Goal: Ask a question

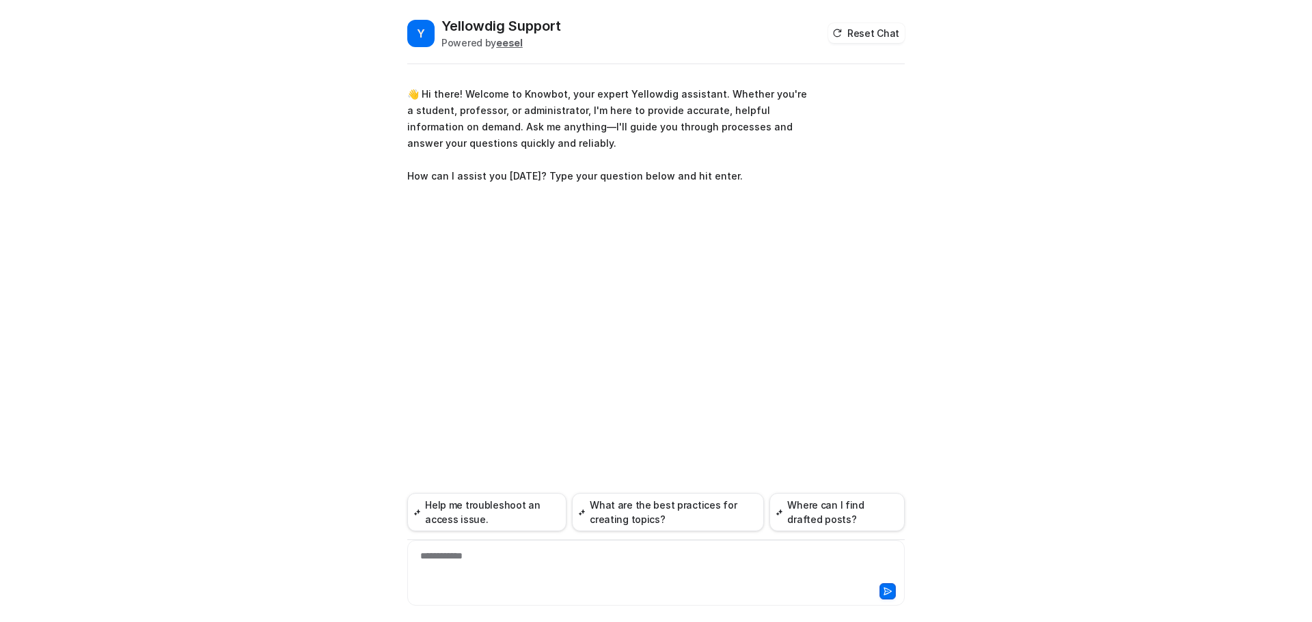
click at [516, 577] on div "**********" at bounding box center [656, 564] width 490 height 31
paste div
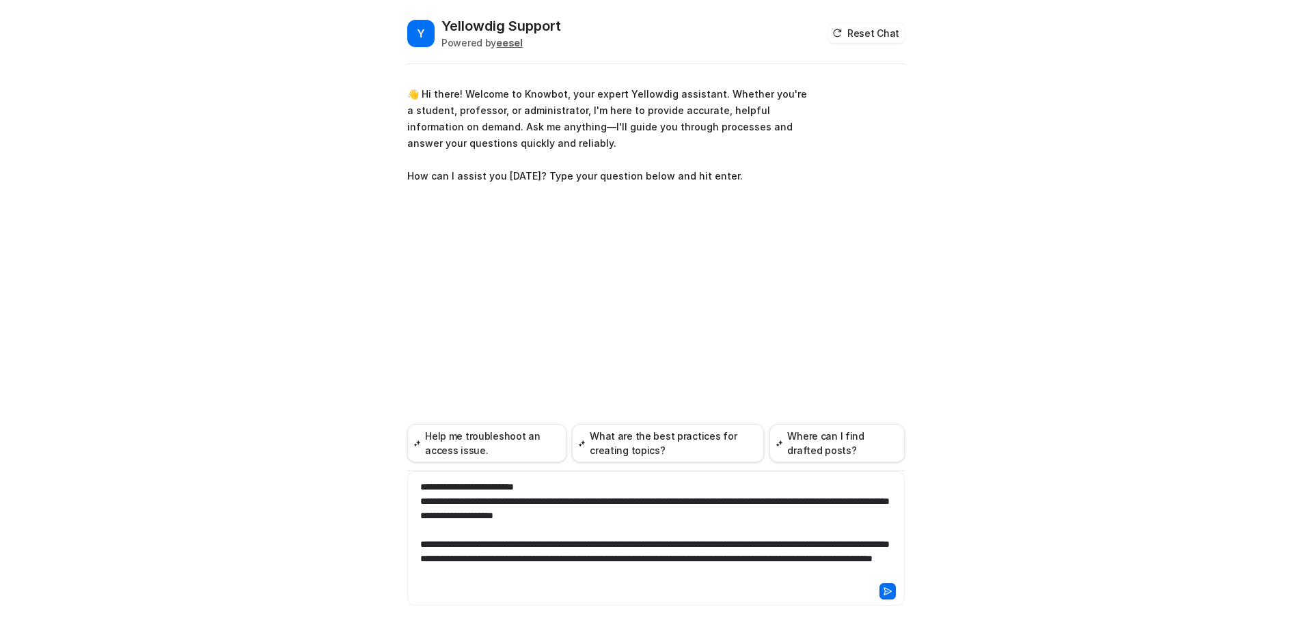
click at [884, 592] on icon at bounding box center [888, 592] width 10 height 10
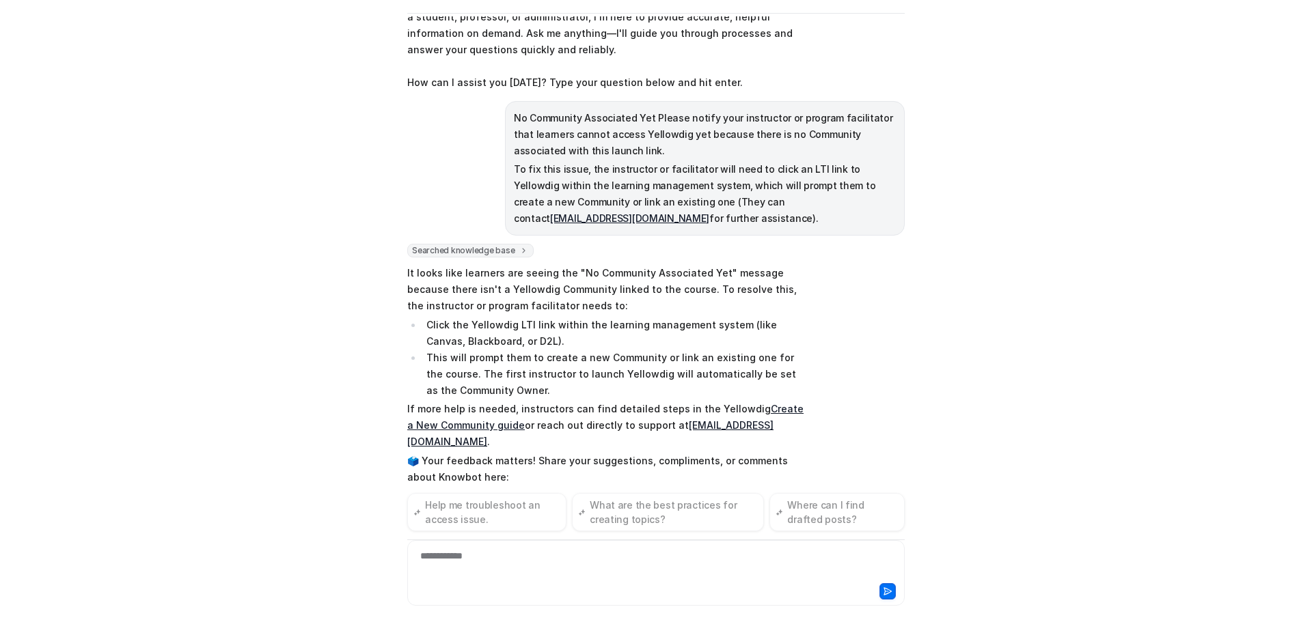
scroll to position [59, 0]
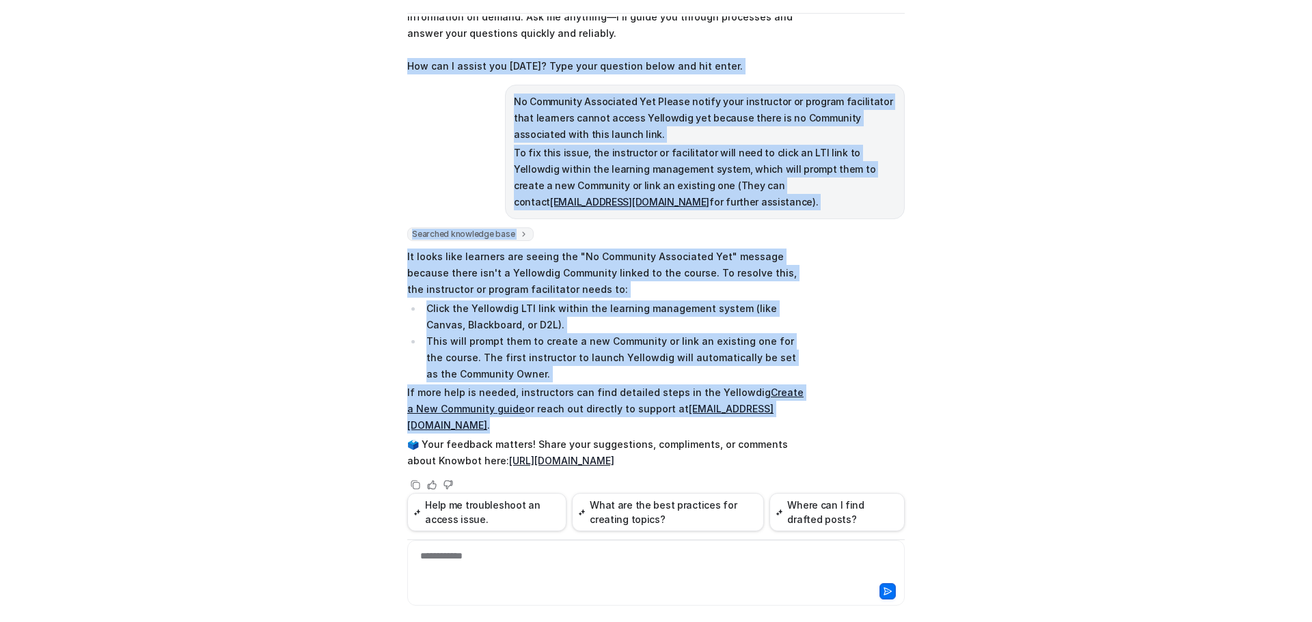
drag, startPoint x: 396, startPoint y: 66, endPoint x: 878, endPoint y: 411, distance: 592.9
click at [878, 411] on div "Y Yellowdig Support Powered by eesel Reset Chat 👋 Hi there! Welcome to Knowbot,…" at bounding box center [655, 269] width 519 height 606
copy div "How can I assist you [DATE]? Type your question below and hit enter. No Communi…"
